Goal: Transaction & Acquisition: Purchase product/service

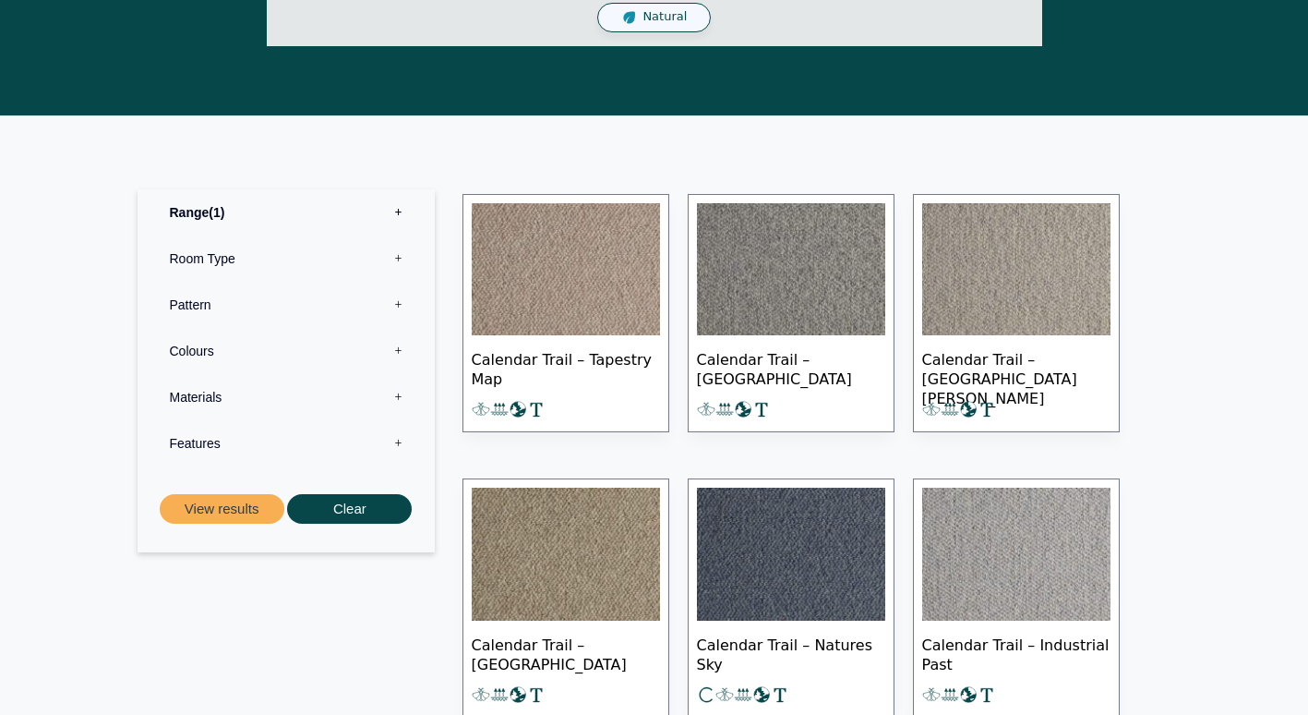
scroll to position [892, 0]
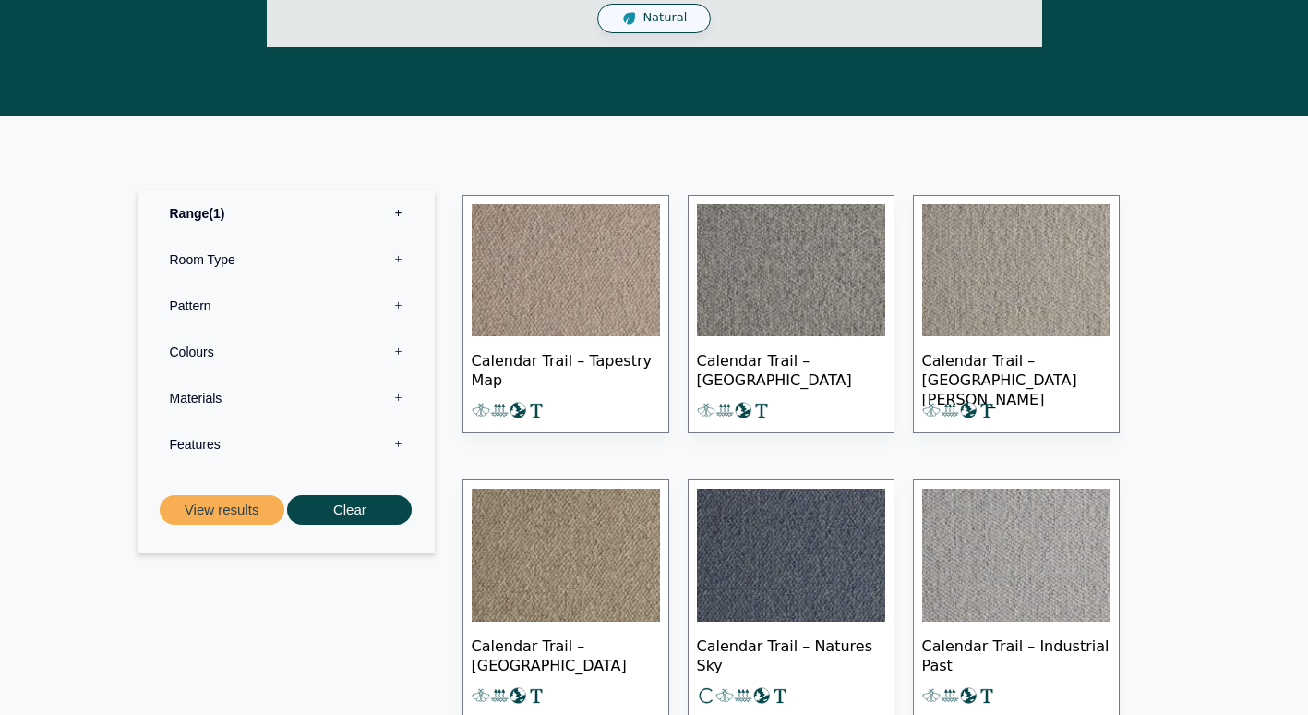
click at [337, 259] on label "Room Type 0" at bounding box center [286, 259] width 270 height 46
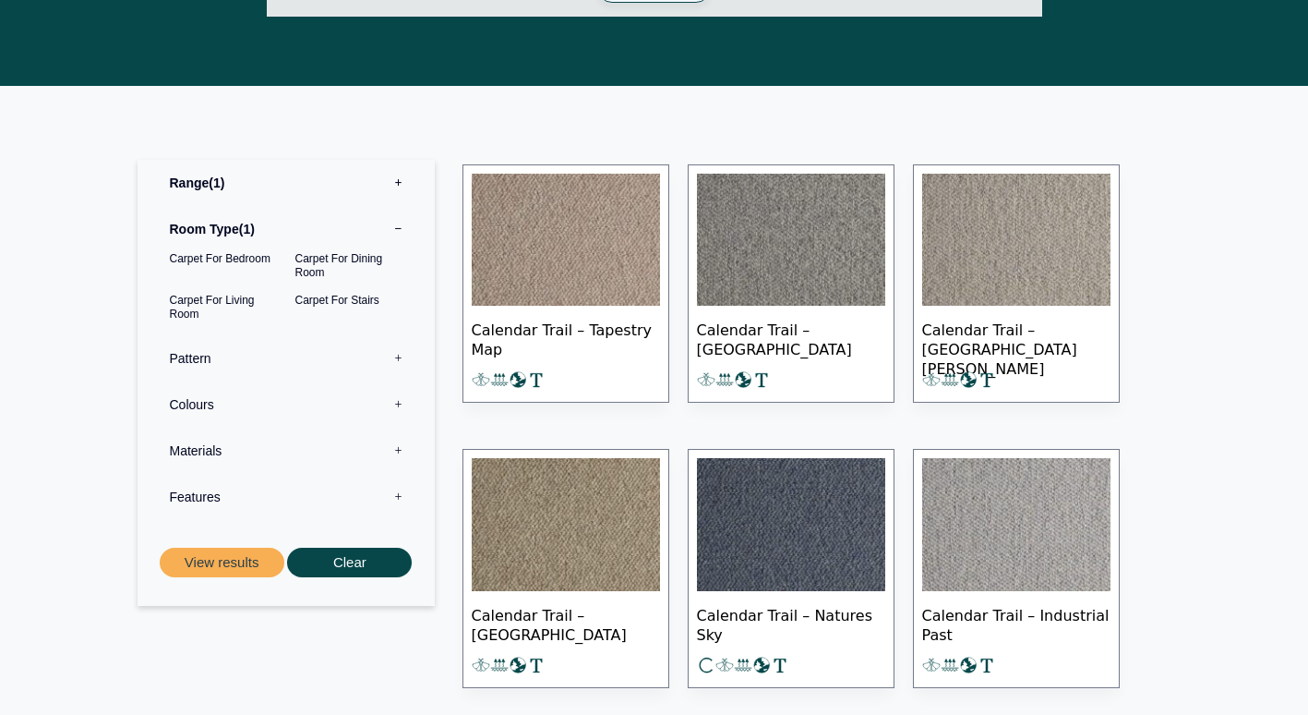
scroll to position [923, 0]
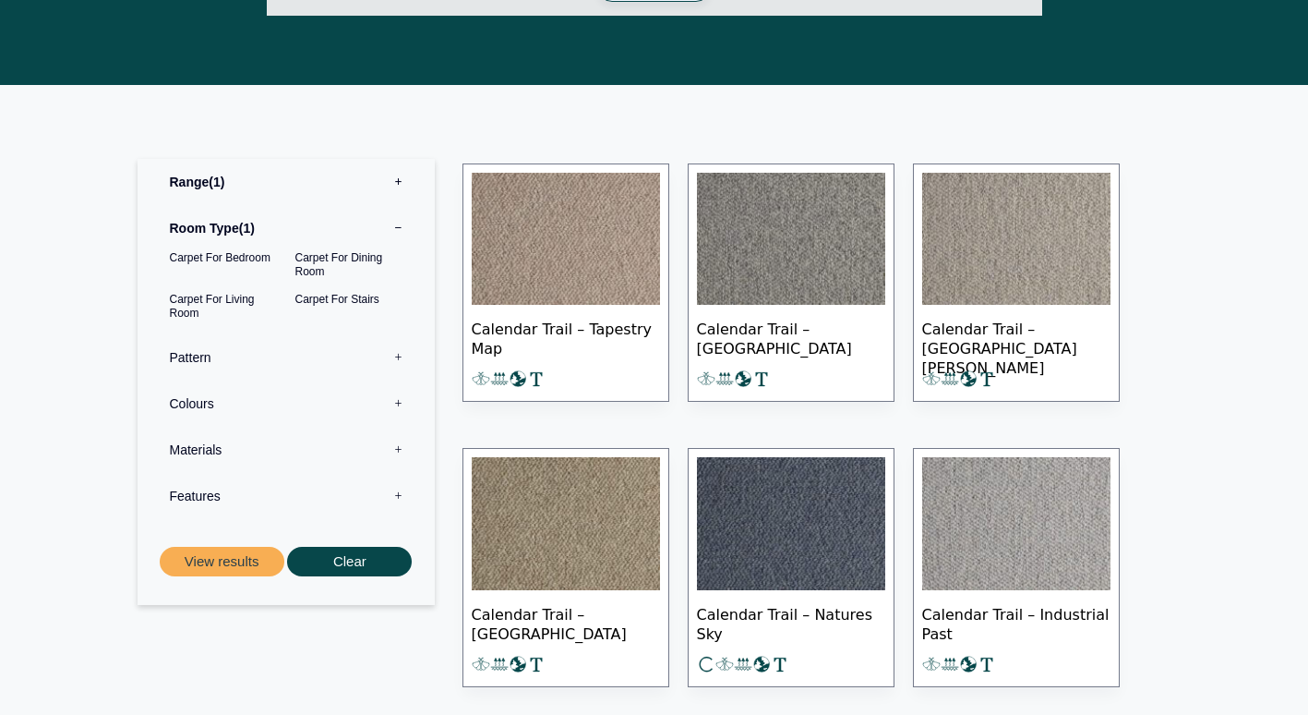
click at [258, 456] on label "Materials 0" at bounding box center [286, 450] width 270 height 46
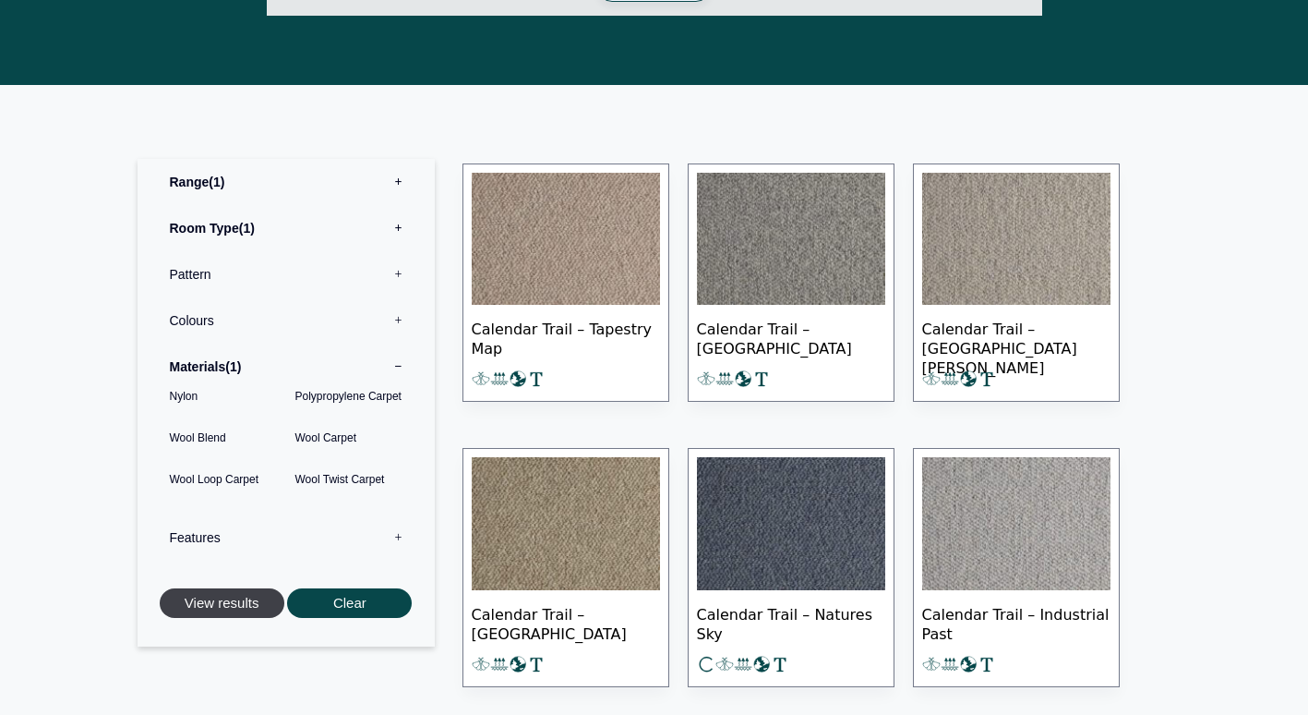
click at [224, 595] on button "View results" at bounding box center [222, 603] width 125 height 30
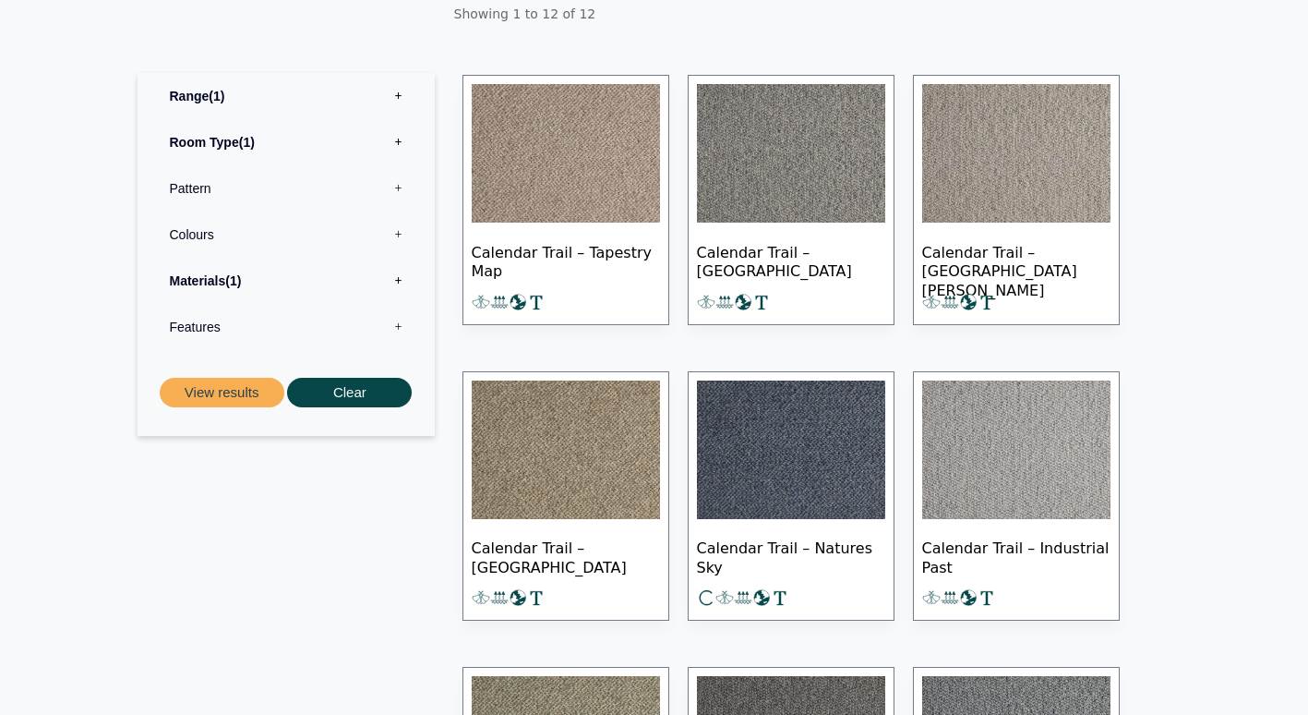
scroll to position [343, 0]
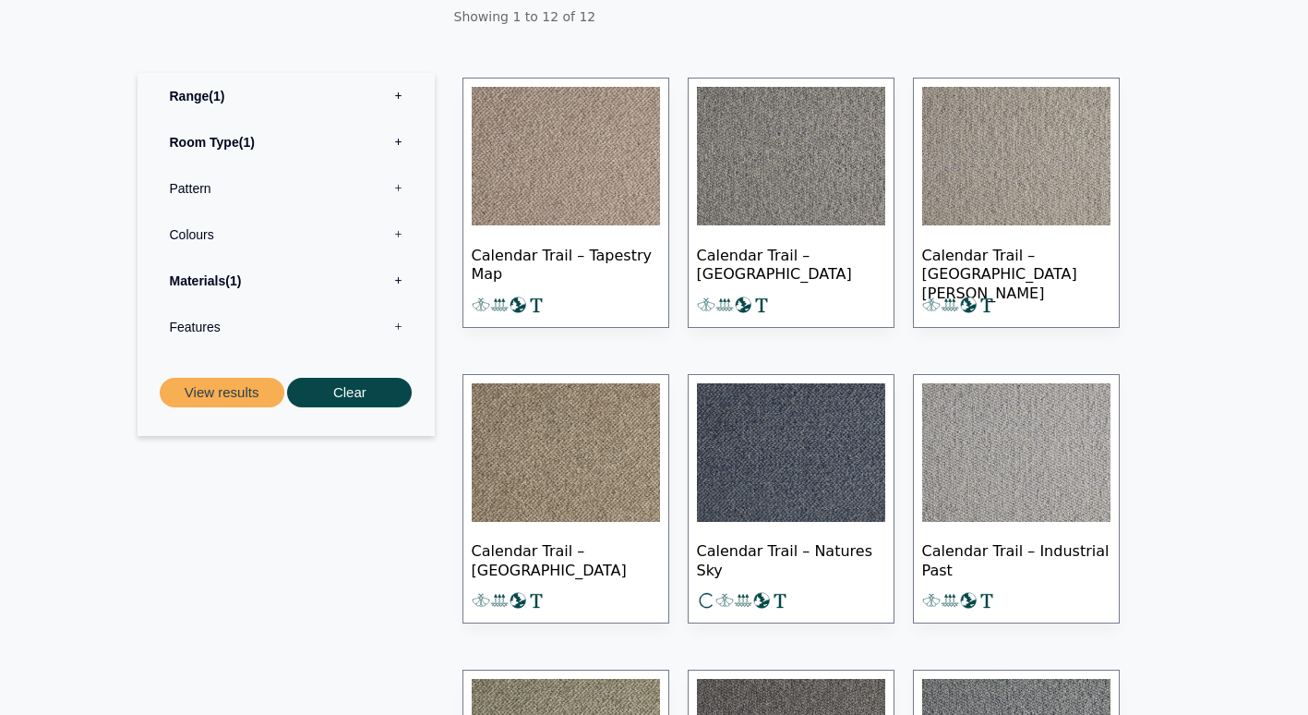
click at [1032, 170] on img at bounding box center [1016, 156] width 188 height 138
